Goal: Task Accomplishment & Management: Use online tool/utility

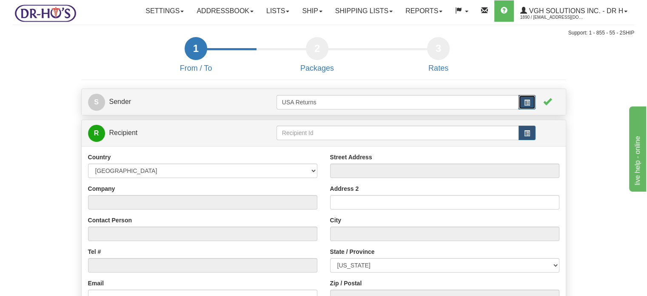
click at [527, 105] on span "button" at bounding box center [527, 103] width 6 height 6
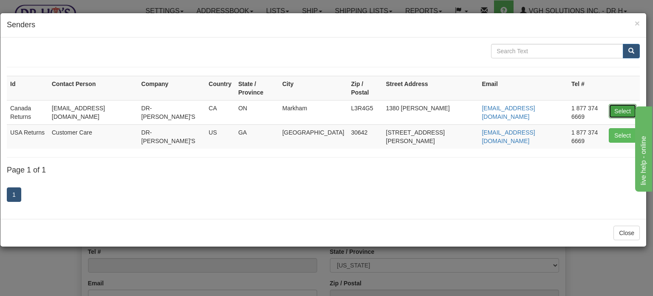
click at [615, 104] on button "Select" at bounding box center [623, 111] width 28 height 14
type input "Canada Returns"
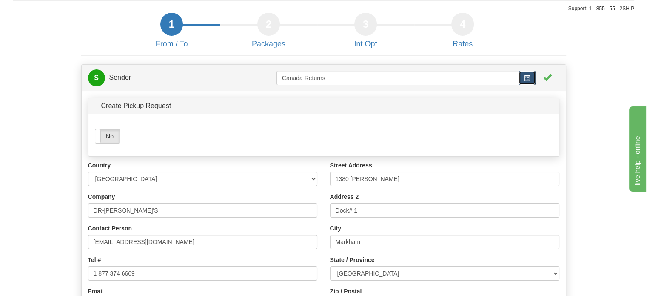
scroll to position [43, 0]
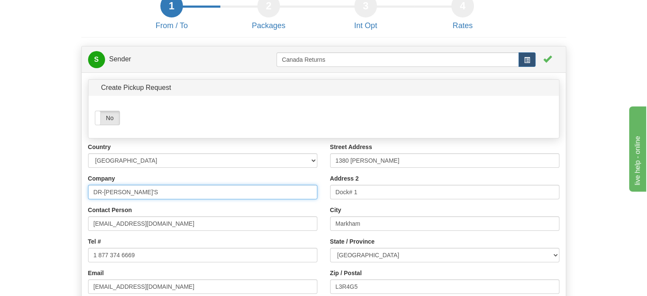
drag, startPoint x: 188, startPoint y: 209, endPoint x: 0, endPoint y: 225, distance: 188.3
click at [0, 226] on div "Toggle navigation Settings Shipping Preferences Fields Preferences New" at bounding box center [323, 200] width 647 height 486
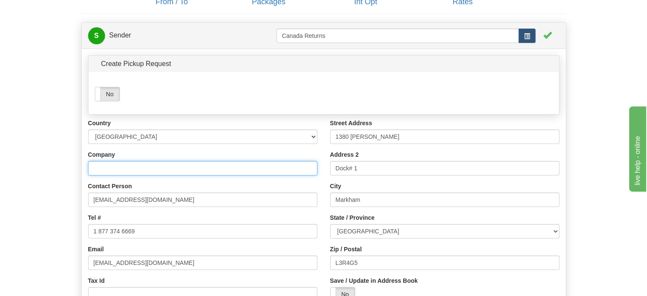
scroll to position [85, 0]
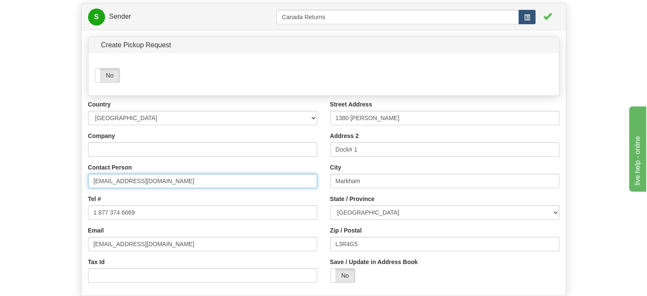
drag, startPoint x: 144, startPoint y: 202, endPoint x: 0, endPoint y: 194, distance: 144.0
click at [0, 194] on div "Toggle navigation Settings Shipping Preferences Fields Preferences New" at bounding box center [323, 158] width 647 height 486
drag, startPoint x: 157, startPoint y: 202, endPoint x: 141, endPoint y: 200, distance: 16.3
click at [148, 188] on input "m" at bounding box center [202, 181] width 229 height 14
type input "m"
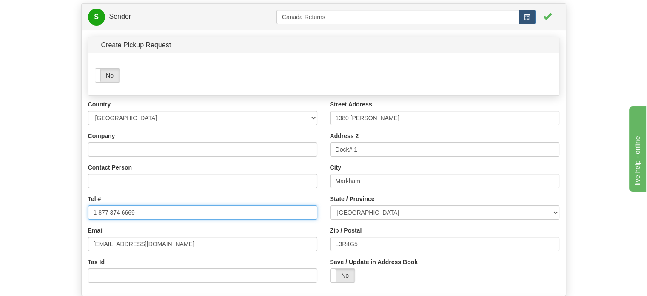
drag, startPoint x: 150, startPoint y: 234, endPoint x: 20, endPoint y: 218, distance: 130.8
click at [20, 218] on form "1 From / To 2 Packages 3 Int Opt 4 Rates S Sender" at bounding box center [323, 176] width 621 height 449
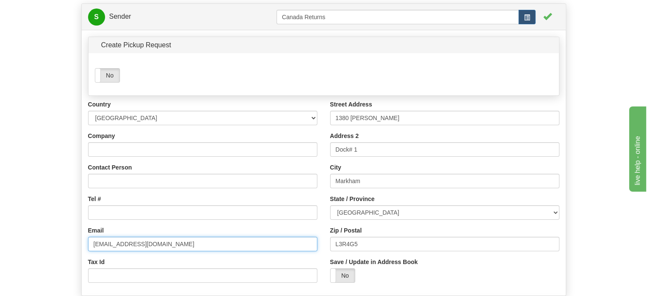
drag, startPoint x: 159, startPoint y: 267, endPoint x: 10, endPoint y: 254, distance: 149.0
click at [10, 254] on div "Toggle navigation Settings Shipping Preferences Fields Preferences New" at bounding box center [323, 158] width 647 height 486
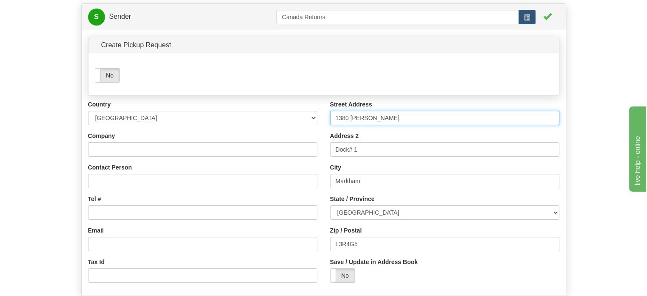
drag, startPoint x: 385, startPoint y: 133, endPoint x: 239, endPoint y: 125, distance: 146.1
click at [310, 131] on div "Country AFGHANISTAN ALAND ISLANDS ALBANIA ALGERIA AMERICAN SAMOA ANDORRA ANGOLA…" at bounding box center [324, 194] width 484 height 189
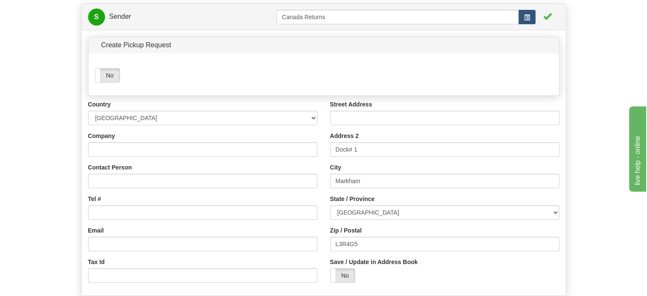
click at [363, 157] on div "Address 2 Dock# 1" at bounding box center [444, 143] width 229 height 25
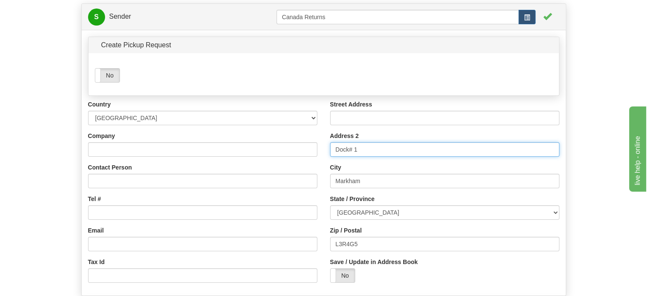
drag, startPoint x: 367, startPoint y: 164, endPoint x: 245, endPoint y: 155, distance: 122.4
click at [247, 156] on div "Country AFGHANISTAN ALAND ISLANDS ALBANIA ALGERIA AMERICAN SAMOA ANDORRA ANGOLA…" at bounding box center [324, 194] width 484 height 189
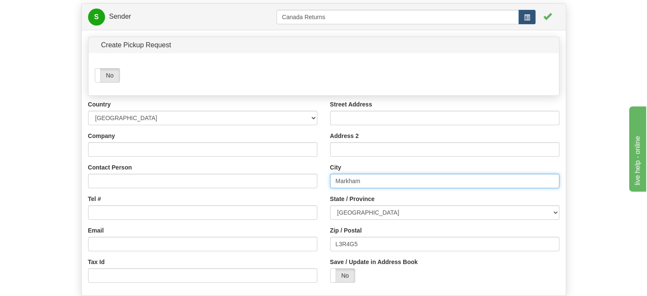
drag, startPoint x: 371, startPoint y: 204, endPoint x: 251, endPoint y: 199, distance: 119.6
click at [251, 199] on div "Country AFGHANISTAN ALAND ISLANDS ALBANIA ALGERIA AMERICAN SAMOA ANDORRA ANGOLA…" at bounding box center [324, 194] width 484 height 189
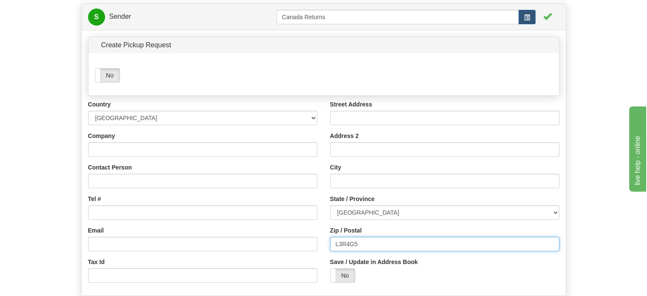
drag, startPoint x: 380, startPoint y: 256, endPoint x: 214, endPoint y: 248, distance: 165.7
click at [234, 254] on div "Country AFGHANISTAN ALAND ISLANDS ALBANIA ALGERIA AMERICAN SAMOA ANDORRA ANGOLA…" at bounding box center [324, 194] width 484 height 189
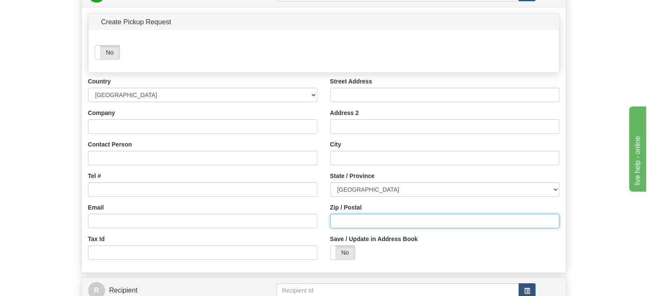
scroll to position [128, 0]
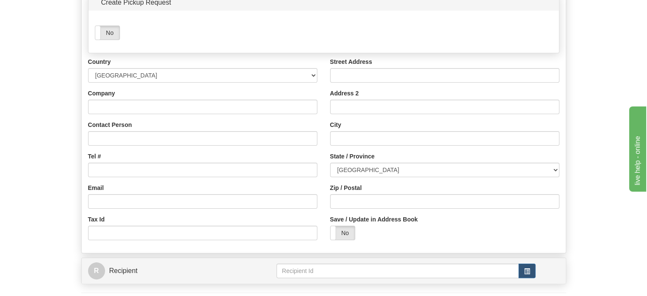
click at [155, 114] on div "Company" at bounding box center [202, 101] width 229 height 25
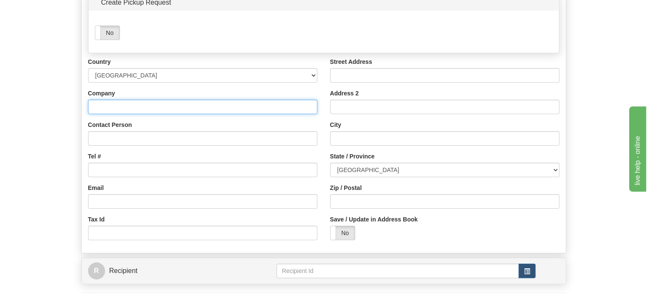
click at [153, 114] on input "Company" at bounding box center [202, 107] width 229 height 14
paste input "Ruth Ann Joosse"
type input "Ruth Ann Joosse"
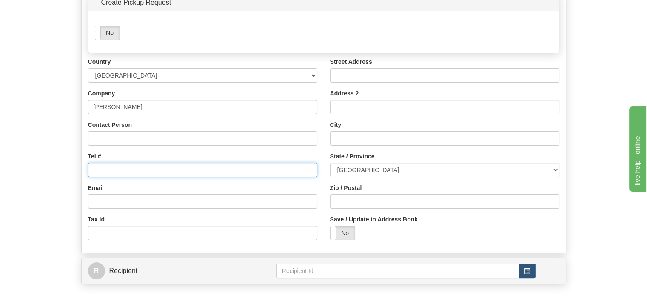
click at [101, 177] on input "Tel #" at bounding box center [202, 169] width 229 height 14
paste input "9055163651"
type input "9055163651"
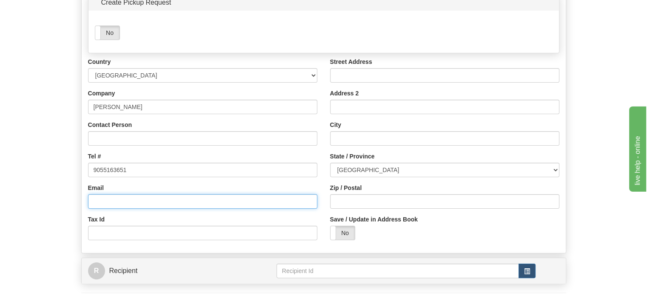
click at [125, 208] on input "Email" at bounding box center [202, 201] width 229 height 14
paste input "rhjoos@gmail.com"
type input "rhjoos@gmail.com"
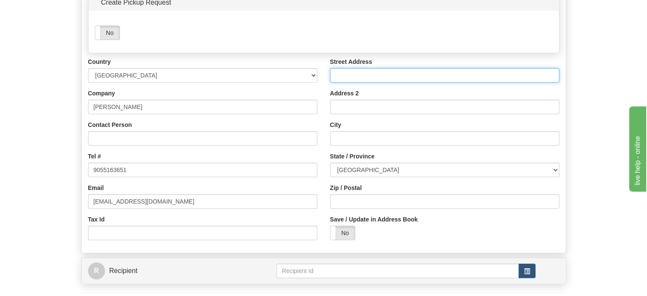
click at [367, 83] on input "Street Address" at bounding box center [444, 75] width 229 height 14
paste input "19 Hunter Rd."
type input "19 Hunter Rd."
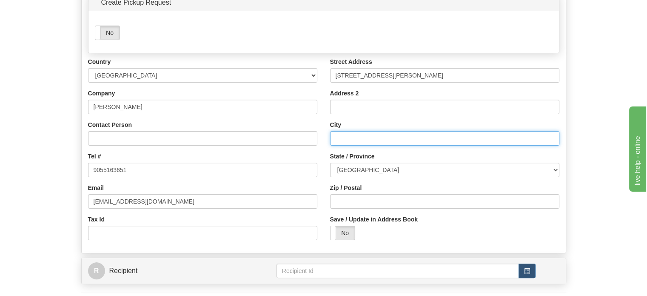
click at [339, 145] on input "City" at bounding box center [444, 138] width 229 height 14
paste input "Grimsby"
type input "Grimsby"
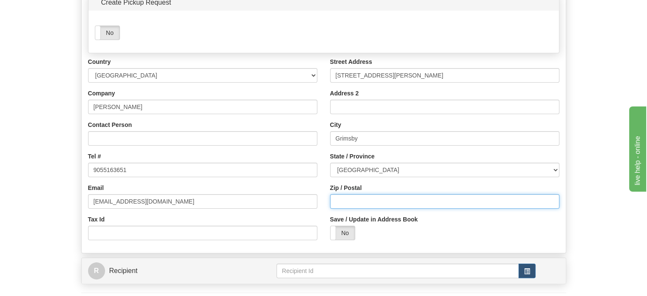
click at [364, 208] on input "Zip / Postal" at bounding box center [444, 201] width 229 height 14
paste input "L3M4A3"
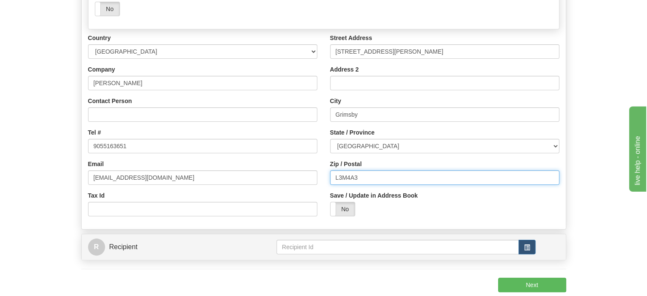
scroll to position [170, 0]
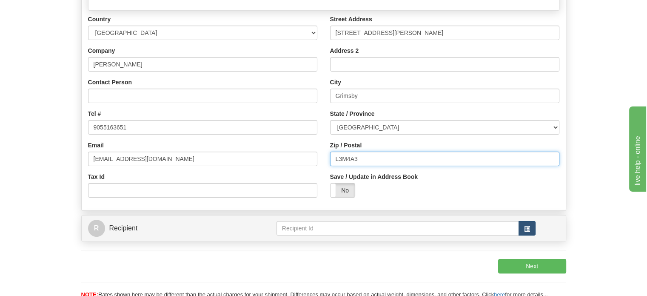
type input "L3M4A3"
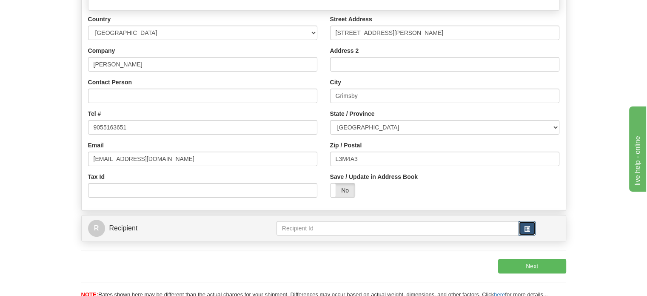
click at [535, 235] on button "button" at bounding box center [526, 228] width 17 height 14
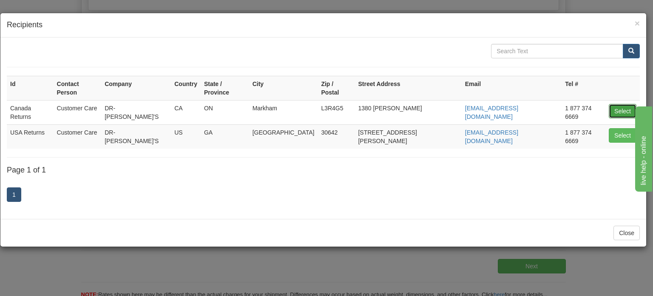
click at [634, 104] on button "Select" at bounding box center [623, 111] width 28 height 14
type input "Canada Returns"
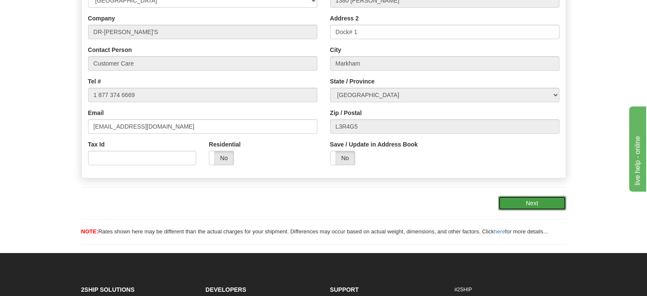
click at [552, 210] on button "Next" at bounding box center [532, 203] width 68 height 14
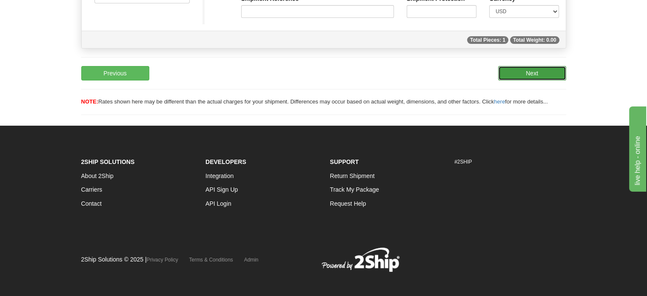
scroll to position [40, 0]
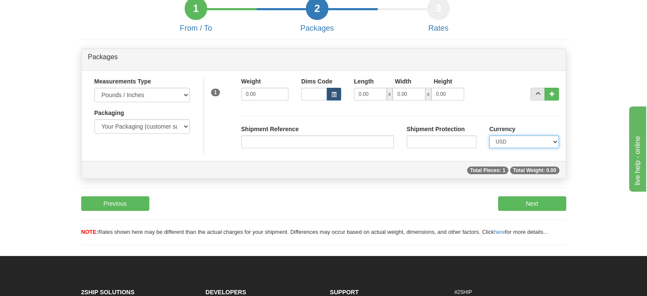
click at [553, 148] on select "CAD USD EUR ZAR RON ANG ARN AUD AUS AWG BBD BFR BGN BHD BMD BND BRC BRL CHP CKZ…" at bounding box center [524, 141] width 70 height 13
select select "0"
click at [489, 148] on select "CAD USD EUR ZAR RON ANG ARN AUD AUS AWG BBD BFR BGN BHD BMD BND BRC BRL CHP CKZ…" at bounding box center [524, 141] width 70 height 13
drag, startPoint x: 267, startPoint y: 116, endPoint x: 105, endPoint y: 108, distance: 161.8
click at [140, 112] on div "Measurements Type Pounds / Inches Kilograms / Centimeters Packaging Your Packag…" at bounding box center [324, 115] width 484 height 77
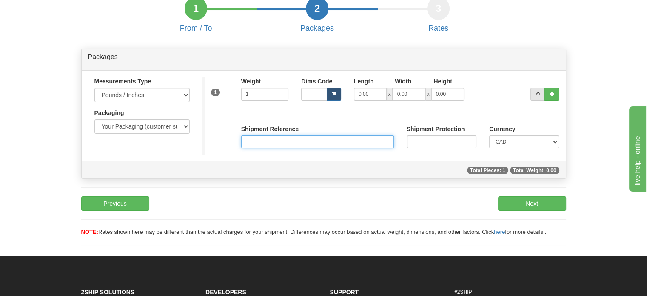
type input "1.00"
click at [339, 148] on input "Shipment Reference" at bounding box center [317, 141] width 153 height 13
paste input "1127971"
type input "1127971"
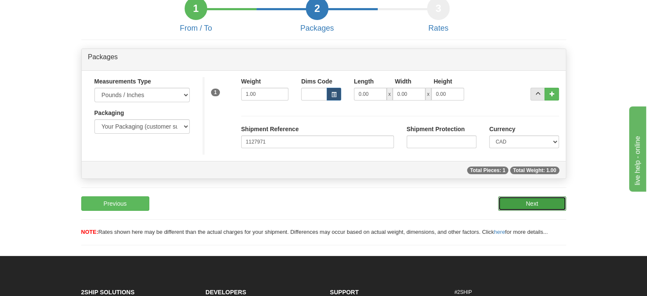
click at [534, 211] on button "Next" at bounding box center [532, 203] width 68 height 14
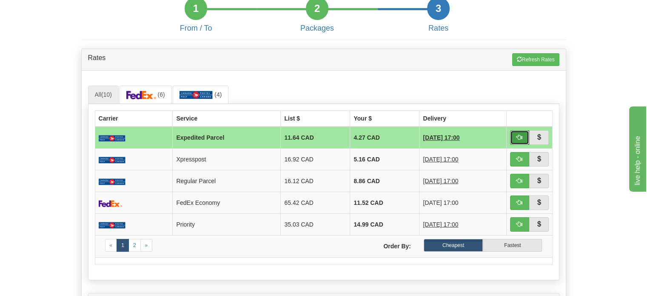
click at [519, 145] on button "button" at bounding box center [520, 137] width 20 height 14
type input "DOM.EP"
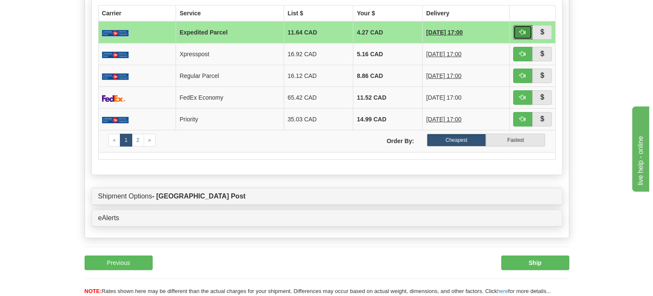
scroll to position [168, 0]
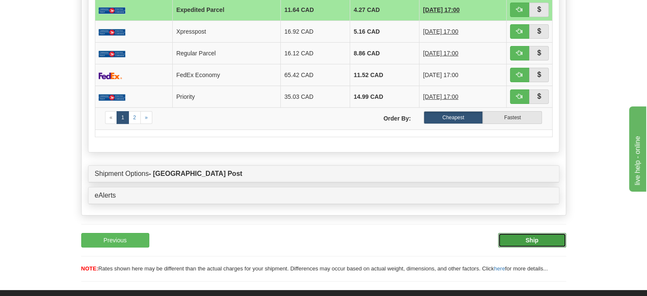
click at [538, 243] on b "Ship" at bounding box center [531, 239] width 13 height 7
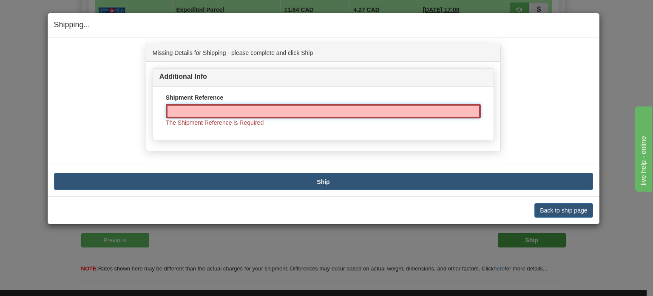
click at [268, 111] on input "Shipment Reference" at bounding box center [323, 111] width 315 height 14
paste input "1127971"
drag, startPoint x: 268, startPoint y: 111, endPoint x: 309, endPoint y: 130, distance: 44.9
click at [284, 117] on input "1127971" at bounding box center [323, 111] width 315 height 14
type input "1127971"
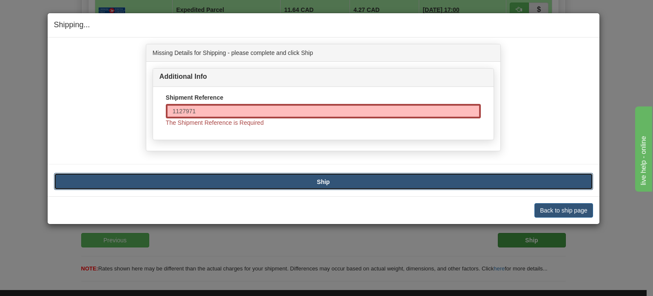
click at [347, 183] on button "Ship" at bounding box center [323, 181] width 539 height 17
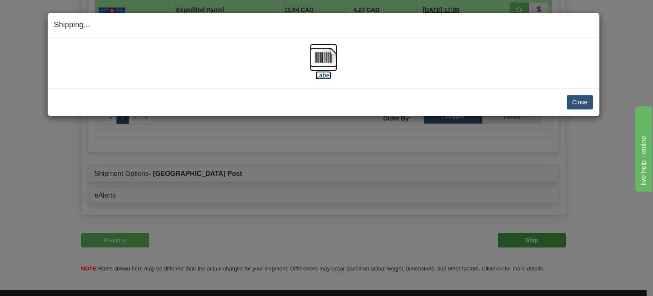
click at [318, 68] on img at bounding box center [323, 57] width 27 height 27
click at [587, 106] on button "Close" at bounding box center [580, 102] width 26 height 14
